Goal: Task Accomplishment & Management: Use online tool/utility

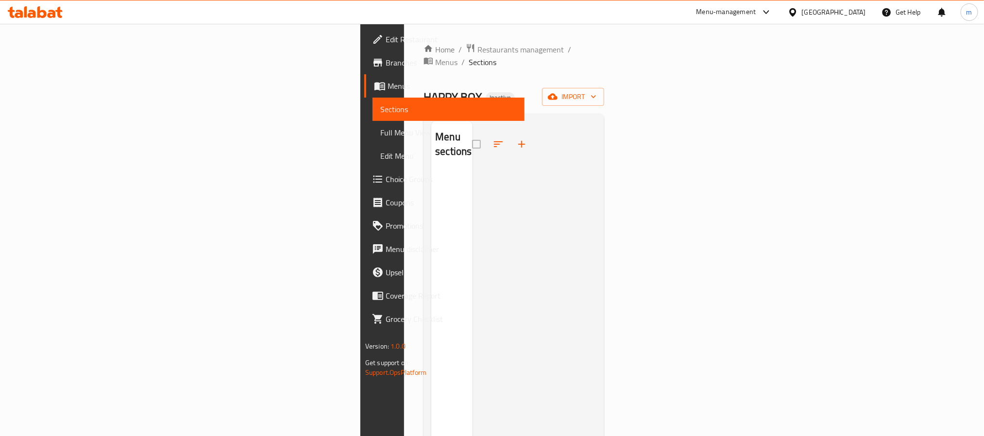
click at [596, 91] on span "import" at bounding box center [573, 97] width 47 height 12
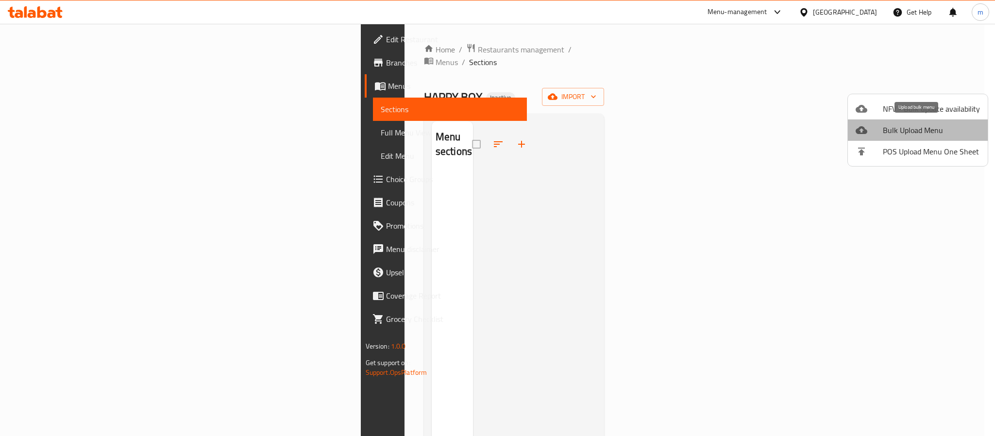
click at [918, 127] on span "Bulk Upload Menu" at bounding box center [931, 130] width 97 height 12
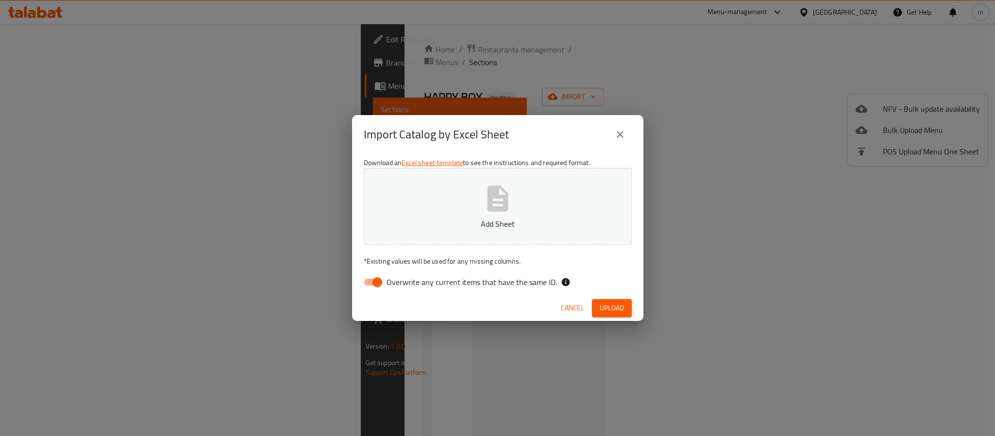
click at [368, 279] on input "Overwrite any current items that have the same ID." at bounding box center [377, 282] width 55 height 18
checkbox input "false"
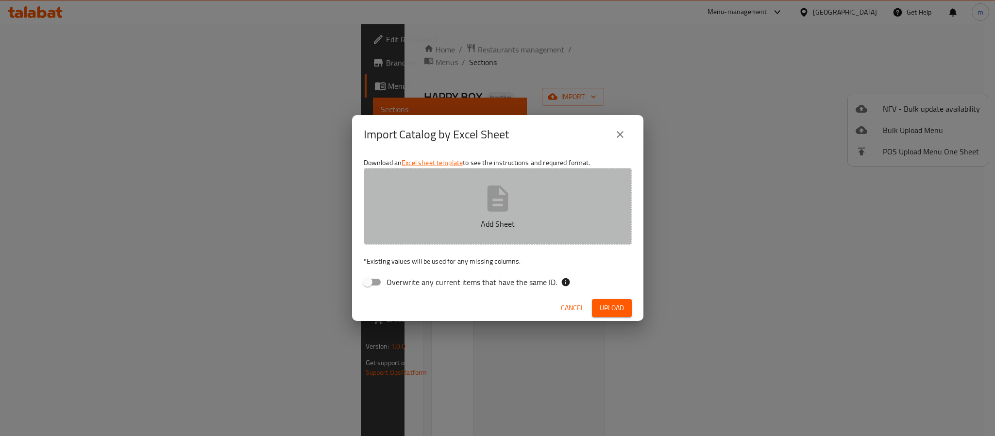
click at [452, 225] on p "Add Sheet" at bounding box center [498, 224] width 238 height 12
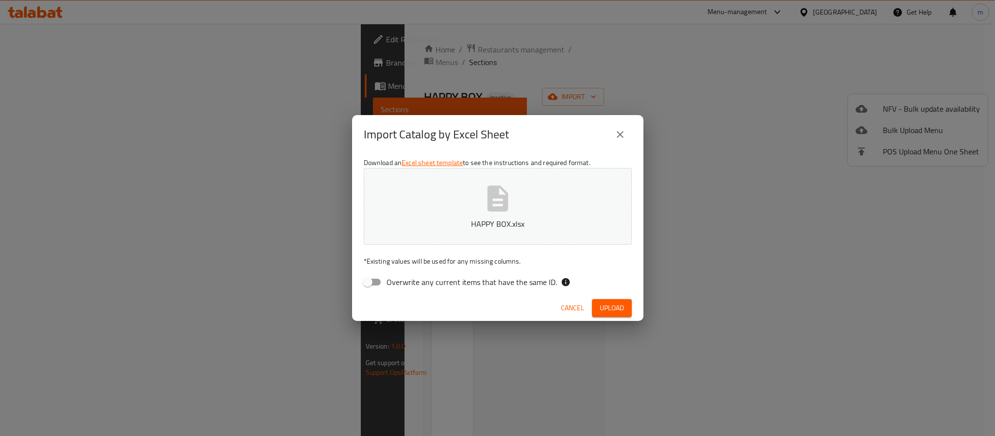
click at [613, 306] on span "Upload" at bounding box center [612, 308] width 24 height 12
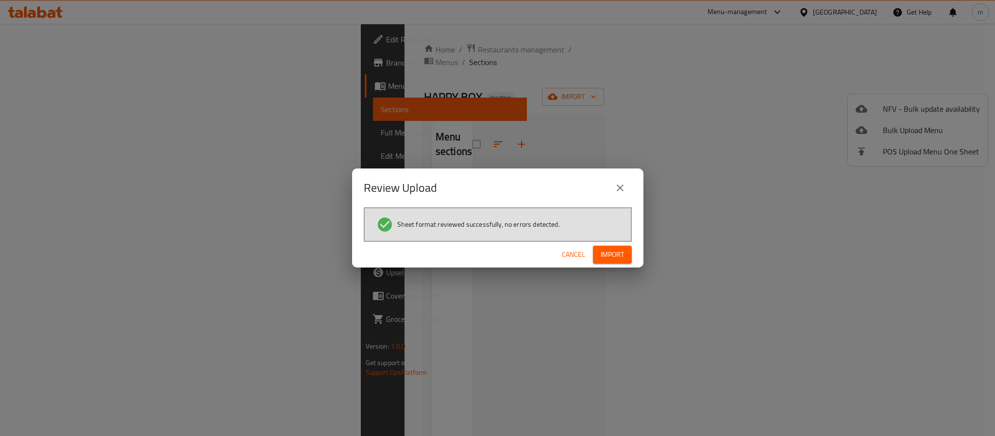
click at [615, 249] on span "Import" at bounding box center [612, 255] width 23 height 12
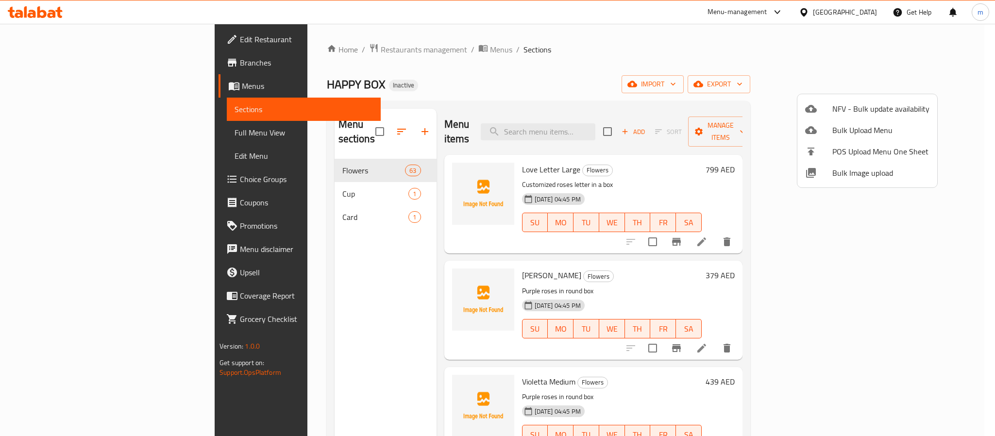
click at [53, 133] on div at bounding box center [497, 218] width 995 height 436
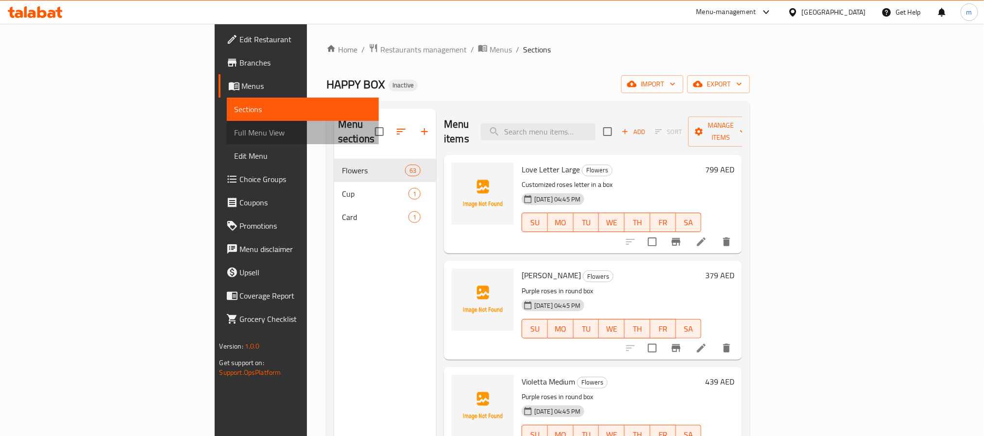
click at [234, 133] on span "Full Menu View" at bounding box center [302, 133] width 136 height 12
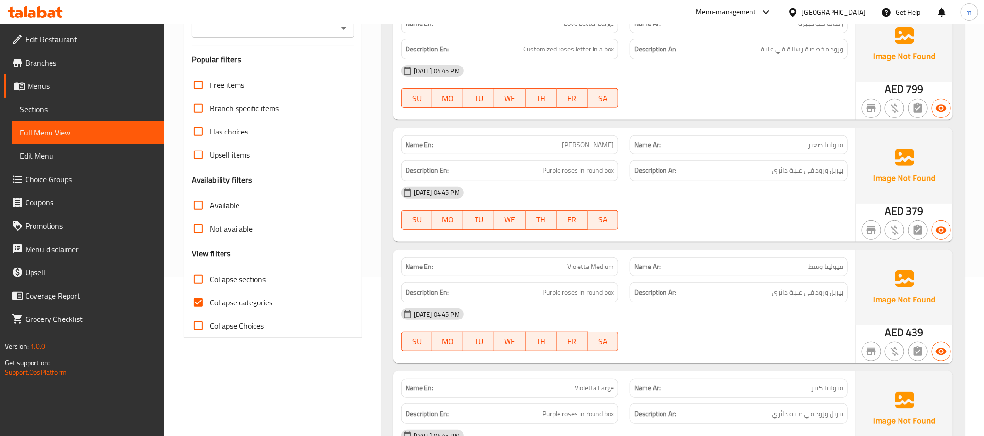
scroll to position [218, 0]
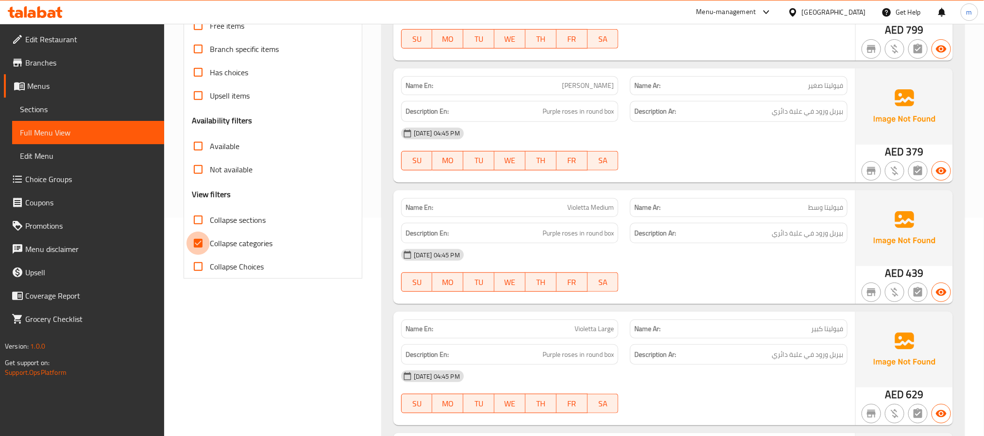
click at [201, 243] on input "Collapse categories" at bounding box center [197, 243] width 23 height 23
checkbox input "false"
click at [201, 224] on input "Collapse sections" at bounding box center [197, 219] width 23 height 23
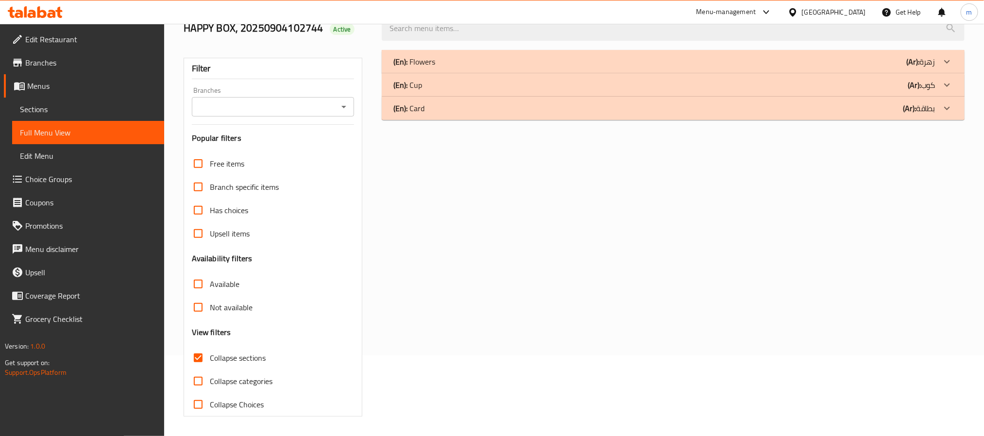
scroll to position [82, 0]
click at [197, 353] on input "Collapse sections" at bounding box center [197, 357] width 23 height 23
checkbox input "false"
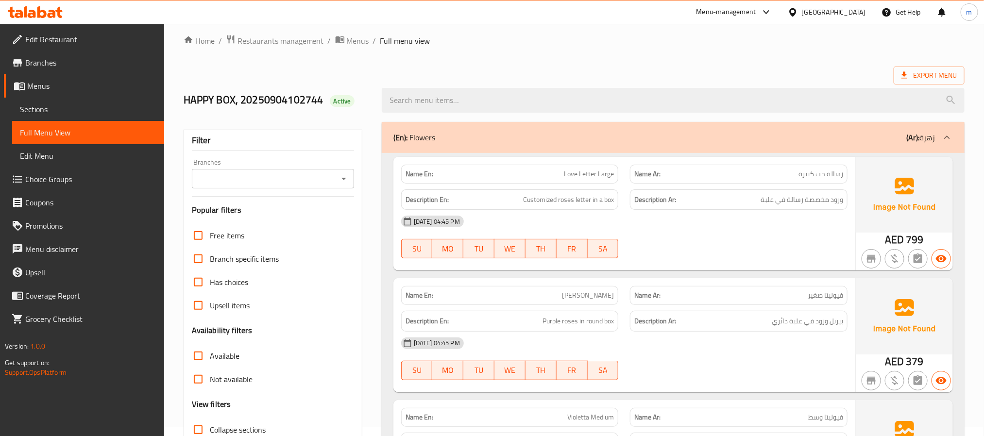
scroll to position [0, 0]
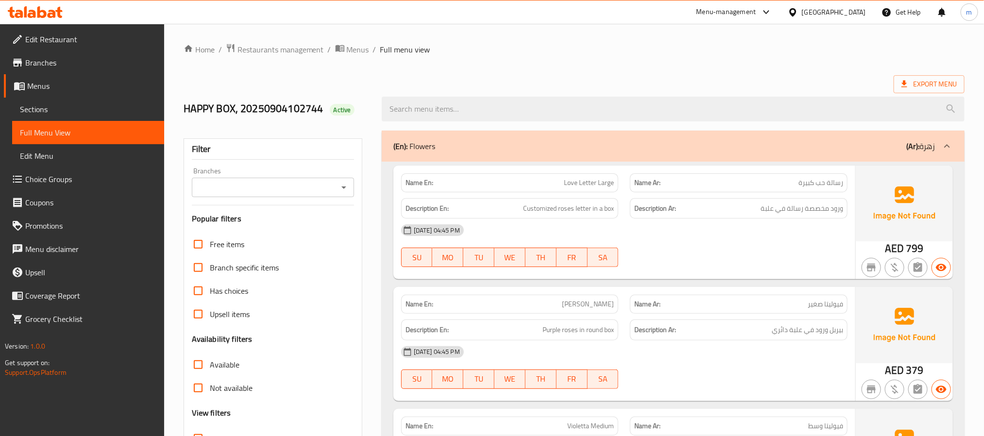
click at [857, 50] on ol "Home / Restaurants management / Menus / Full menu view" at bounding box center [574, 49] width 781 height 13
